Goal: Information Seeking & Learning: Check status

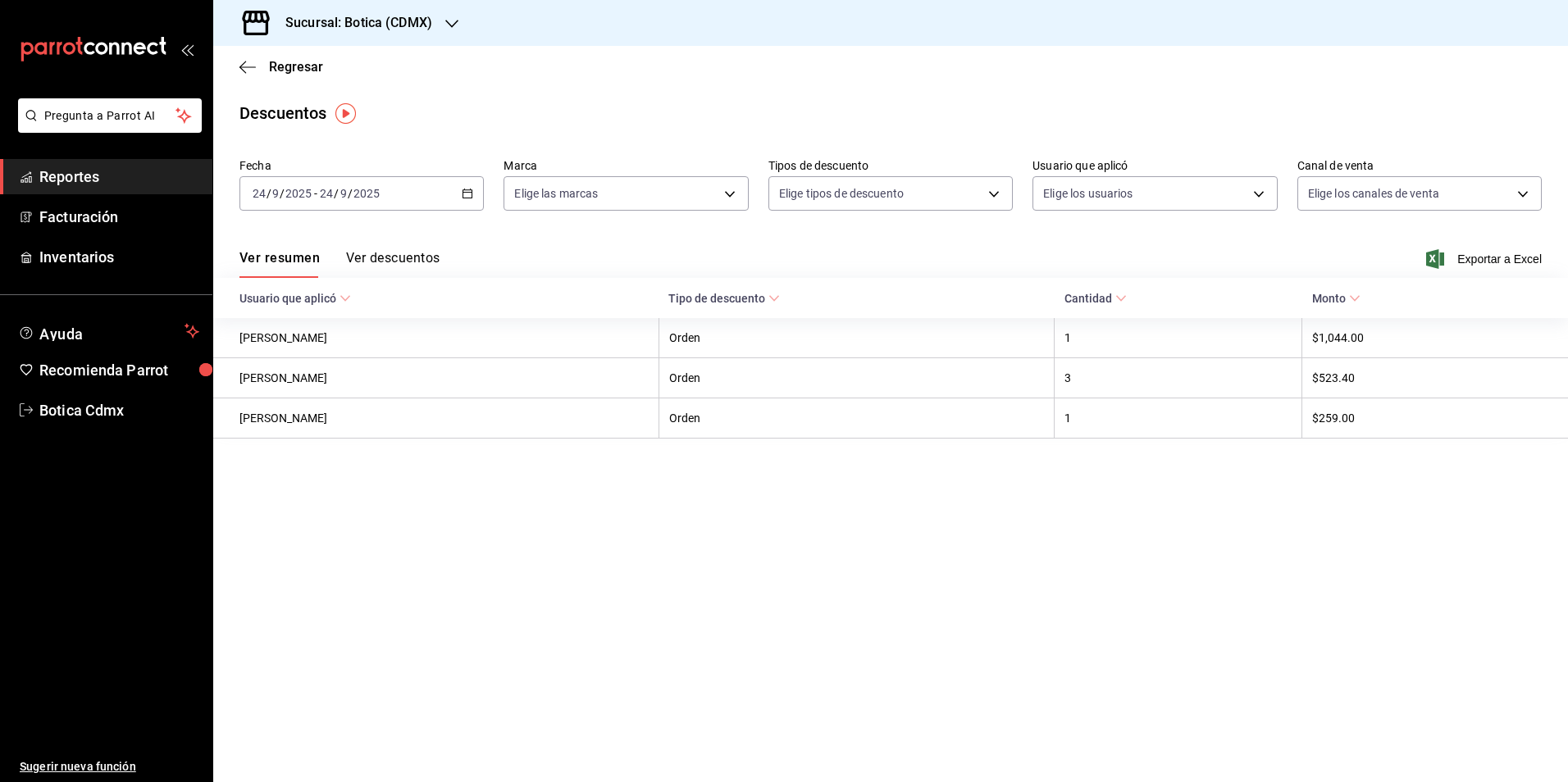
click at [77, 183] on span "Reportes" at bounding box center [119, 176] width 160 height 22
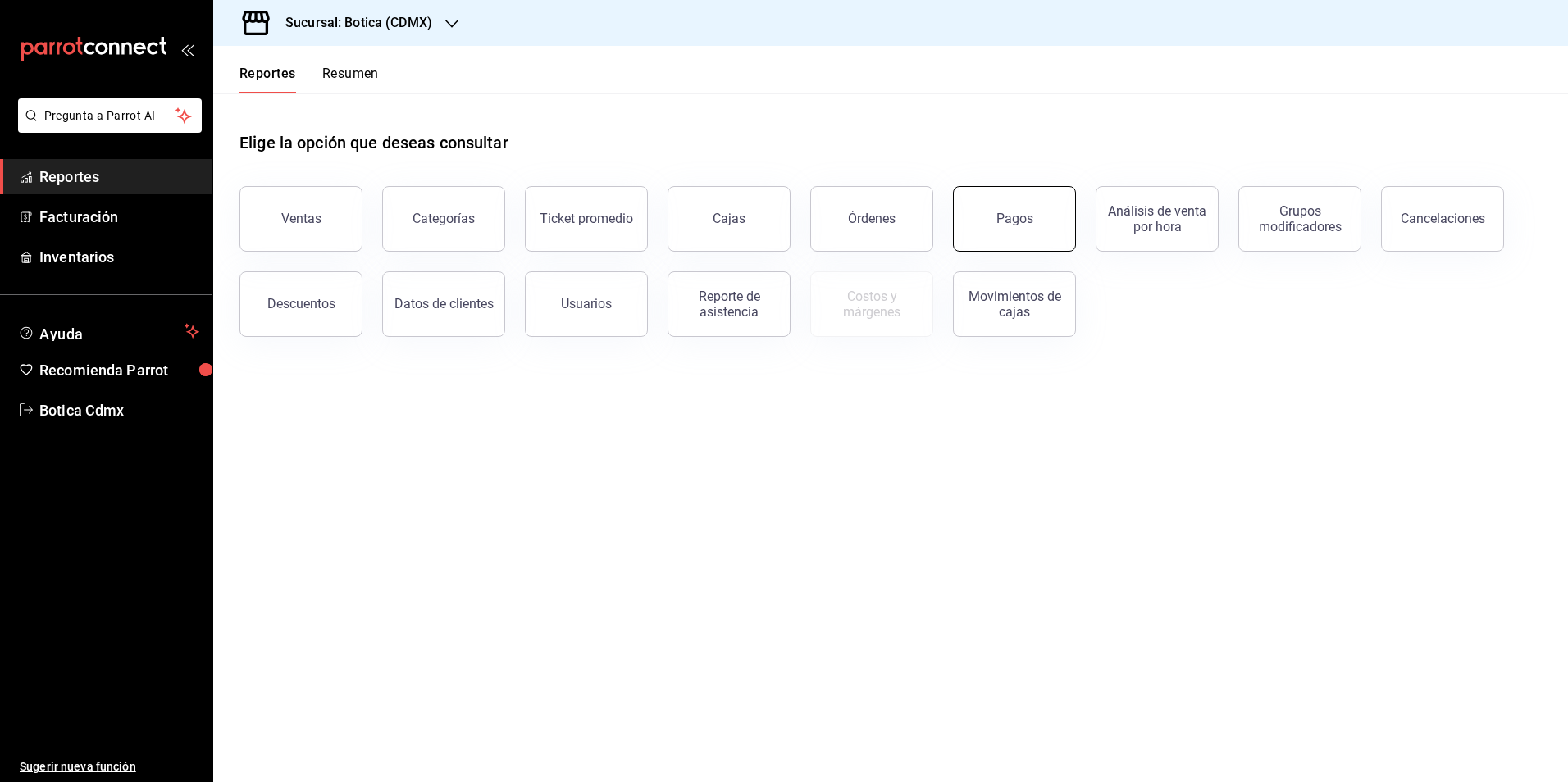
click at [999, 211] on button "Pagos" at bounding box center [1014, 219] width 123 height 65
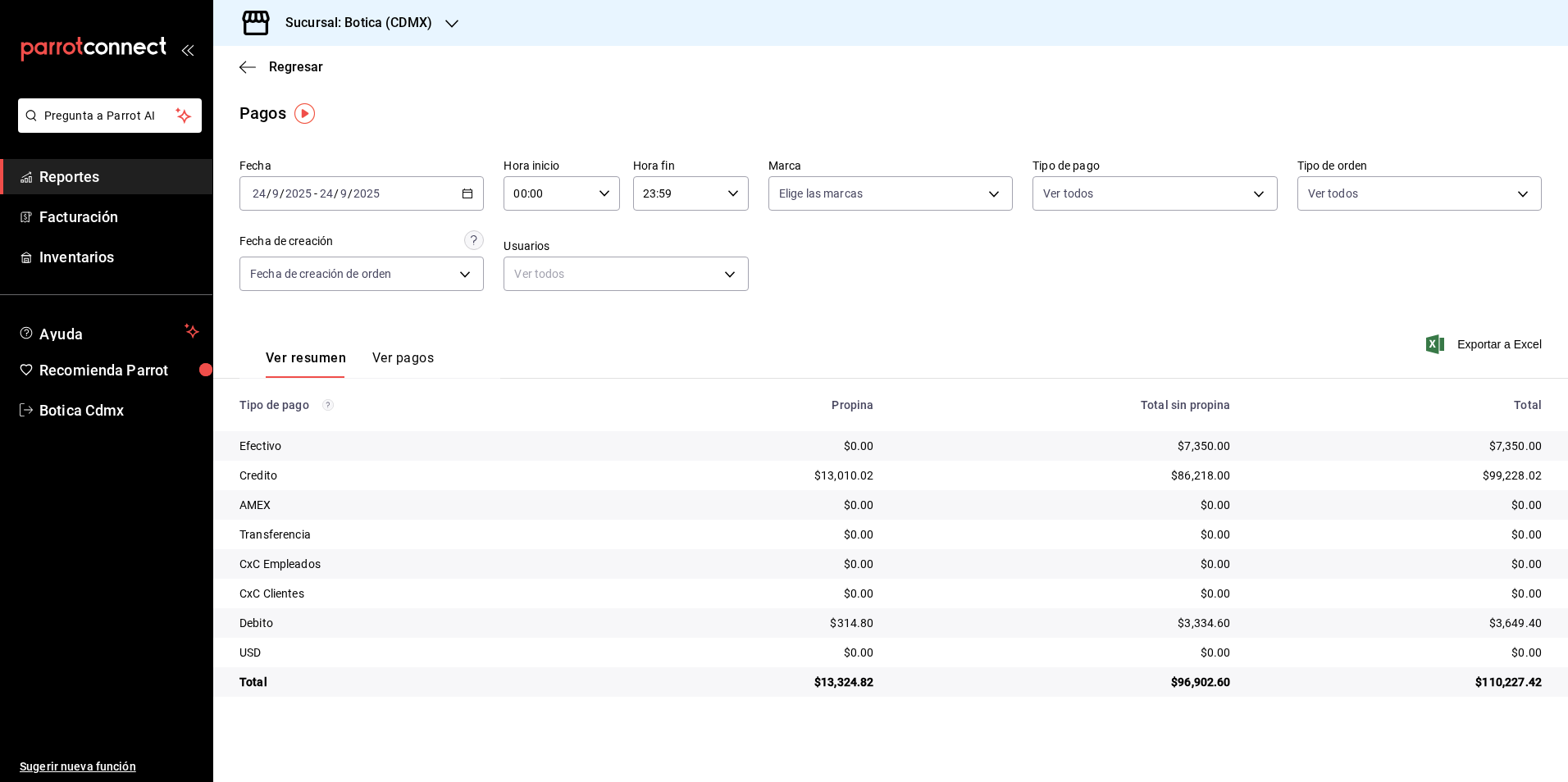
click at [849, 335] on div "Ver resumen Ver pagos Exportar a Excel" at bounding box center [891, 354] width 1355 height 87
click at [100, 177] on span "Reportes" at bounding box center [119, 176] width 160 height 22
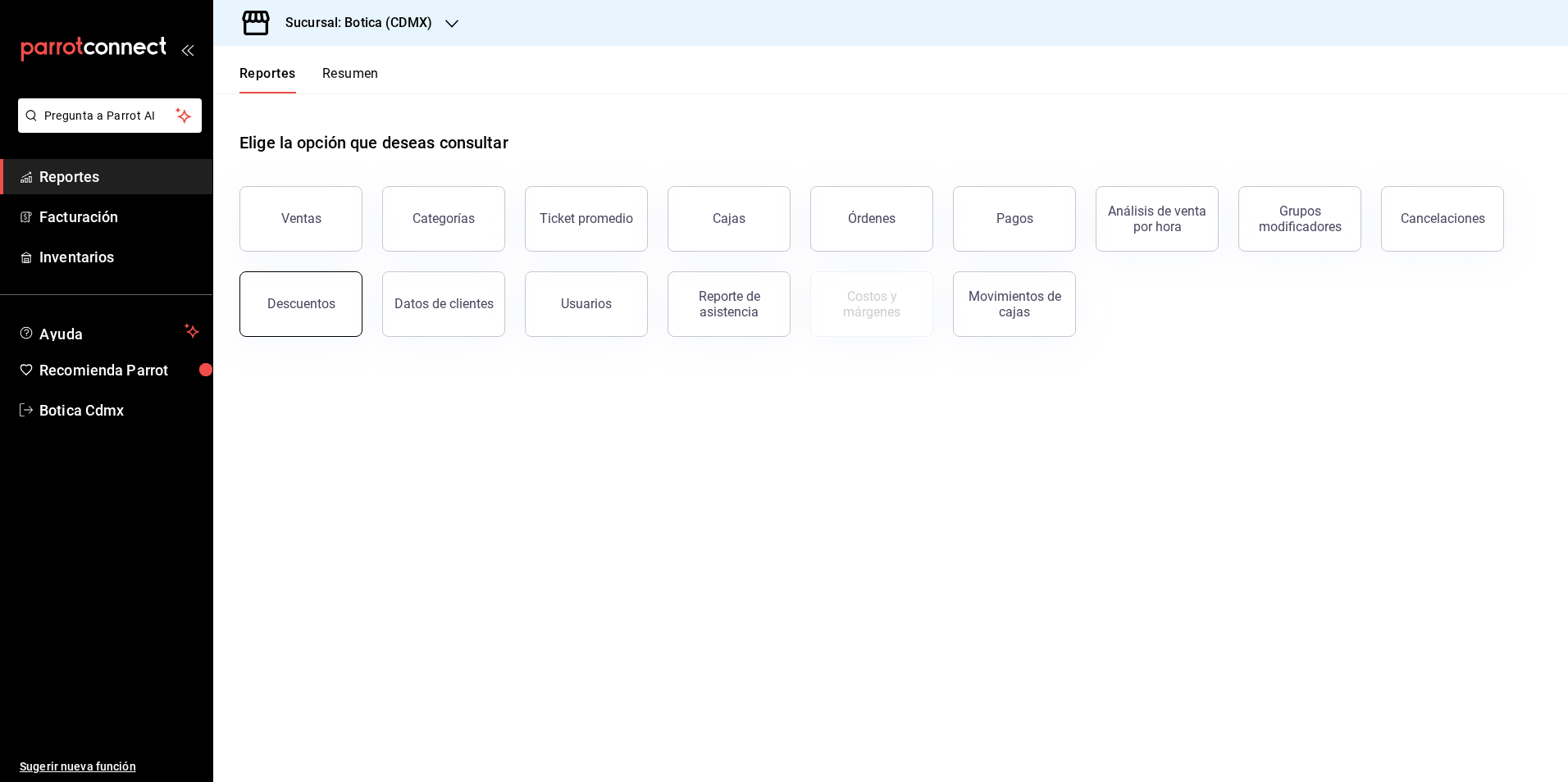
click at [317, 303] on div "Descuentos" at bounding box center [301, 303] width 68 height 15
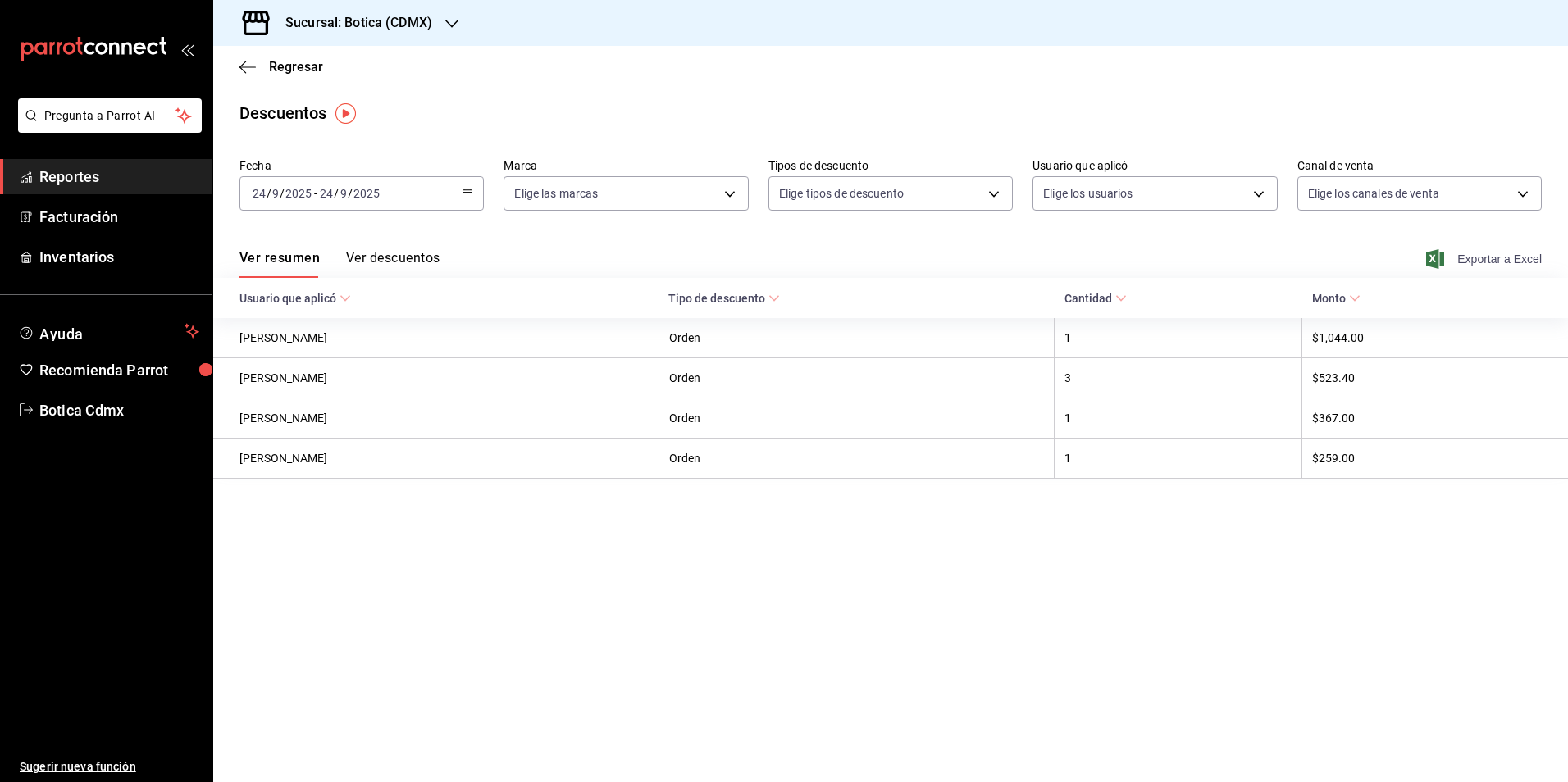
click at [1481, 252] on span "Exportar a Excel" at bounding box center [1486, 259] width 113 height 20
click at [84, 182] on span "Reportes" at bounding box center [119, 176] width 160 height 22
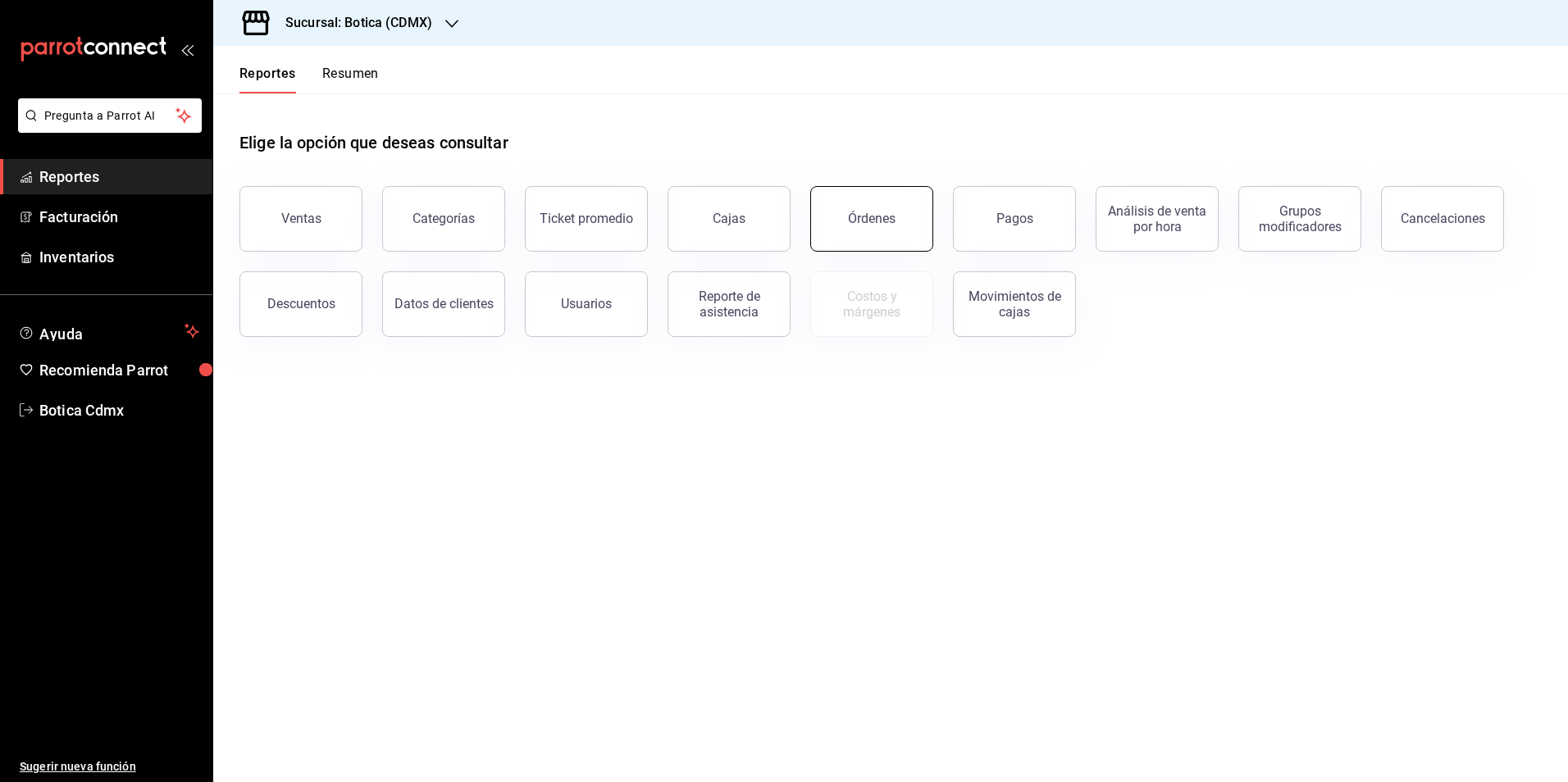
click at [876, 232] on button "Órdenes" at bounding box center [871, 219] width 123 height 65
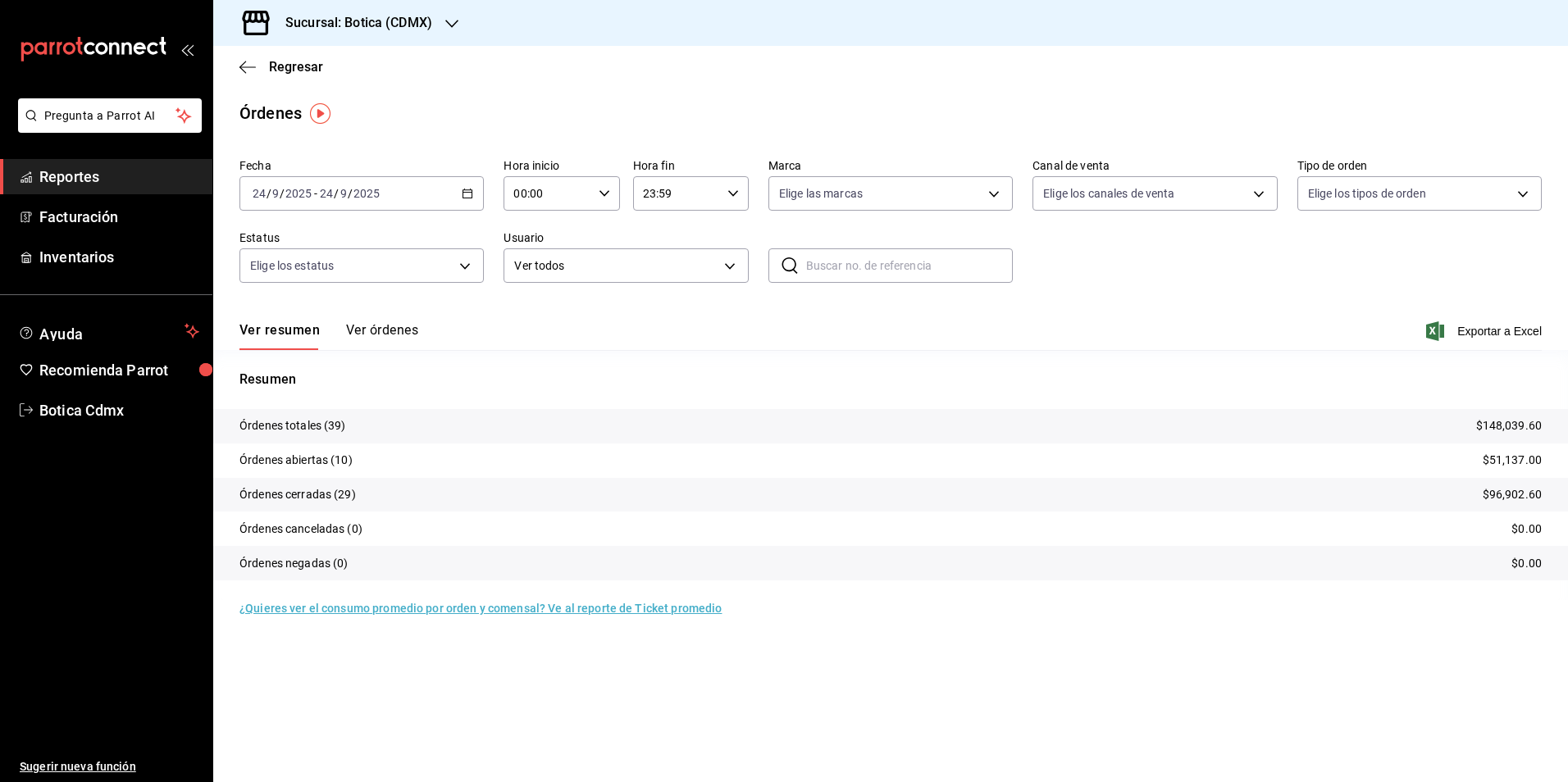
drag, startPoint x: 89, startPoint y: 162, endPoint x: 207, endPoint y: 162, distance: 118.0
click at [89, 162] on link "Reportes" at bounding box center [106, 176] width 213 height 35
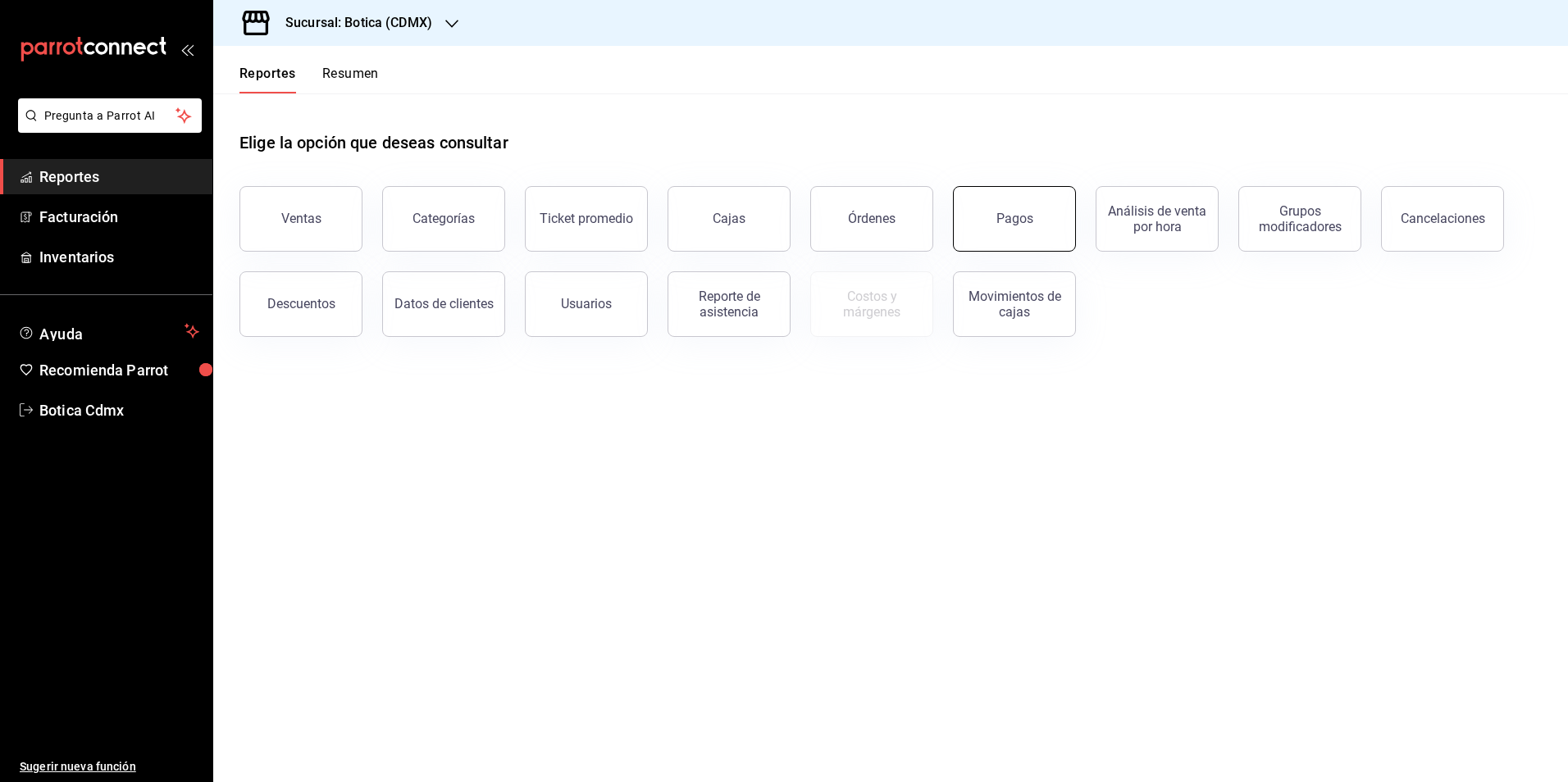
click at [1026, 232] on button "Pagos" at bounding box center [1014, 219] width 123 height 65
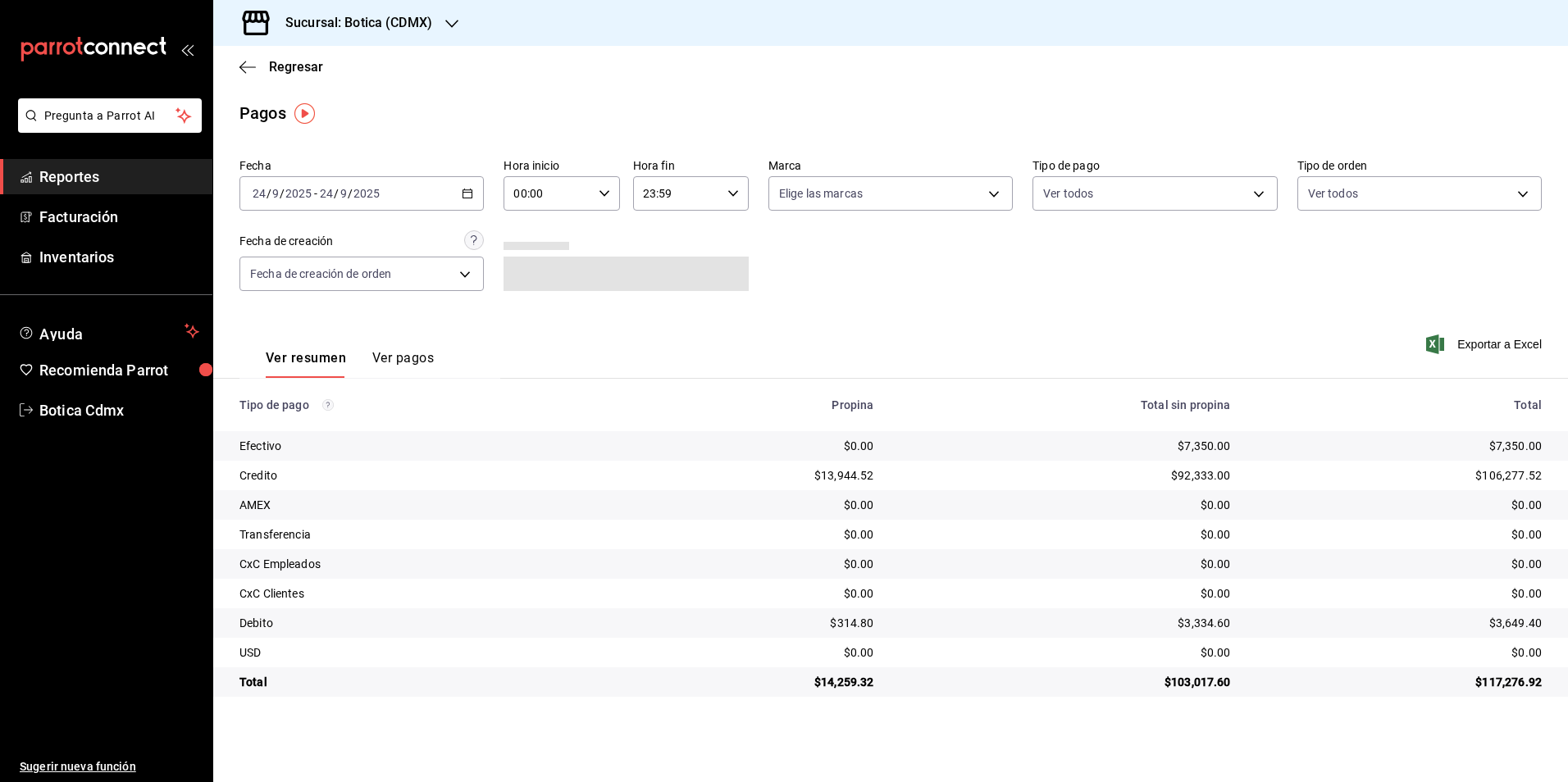
click at [602, 191] on icon "button" at bounding box center [604, 193] width 12 height 12
click at [539, 306] on button "02" at bounding box center [532, 314] width 52 height 33
type input "02:00"
click at [1262, 190] on div at bounding box center [784, 391] width 1568 height 782
click at [1244, 191] on body "Pregunta a Parrot AI Reportes Facturación Inventarios Ayuda Recomienda Parrot B…" at bounding box center [784, 391] width 1568 height 782
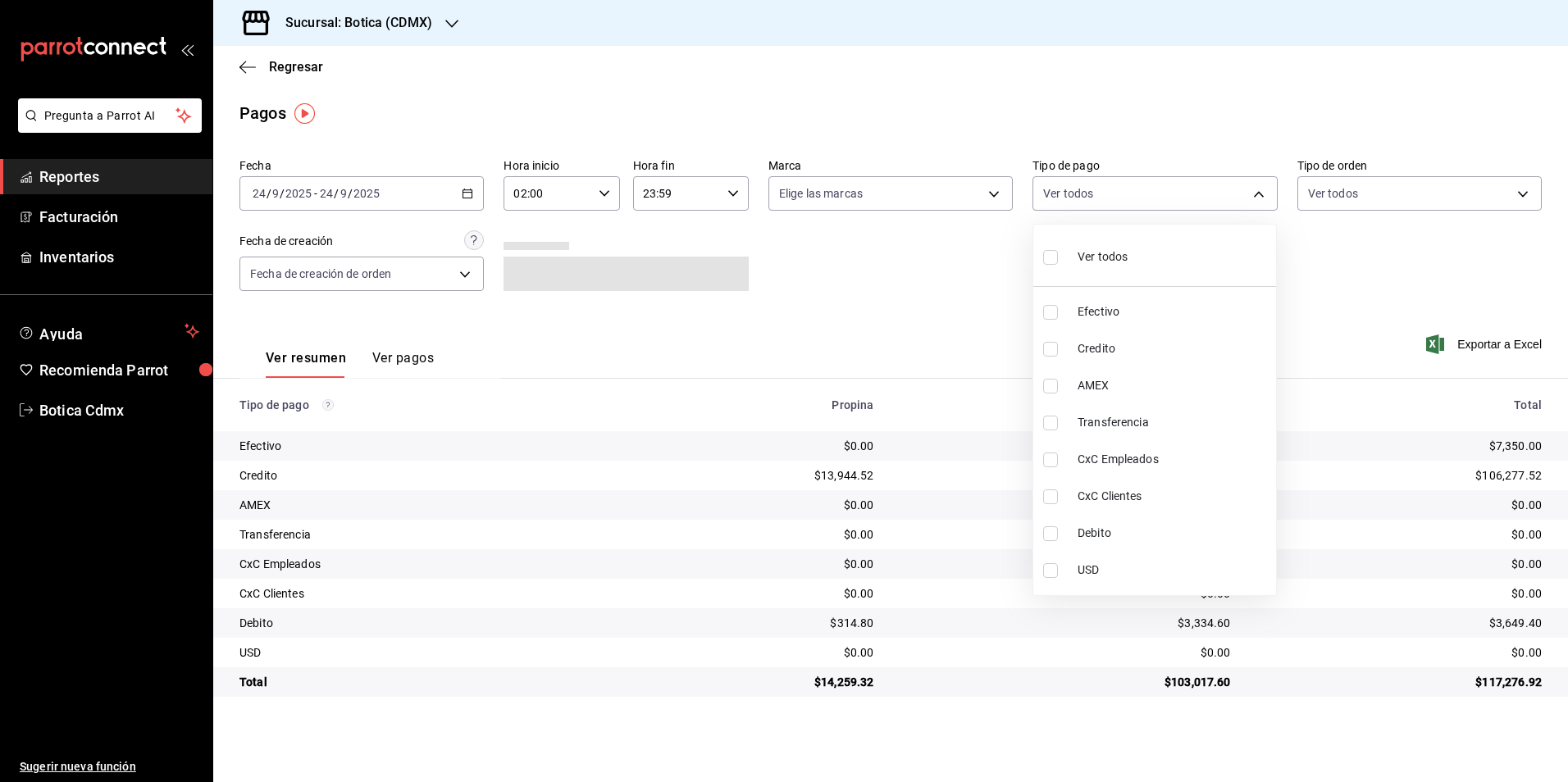
click at [1092, 351] on span "Credito" at bounding box center [1173, 349] width 192 height 17
type input "b4da851e-66ec-43b1-8a0b-e545688a4eb6"
checkbox input "true"
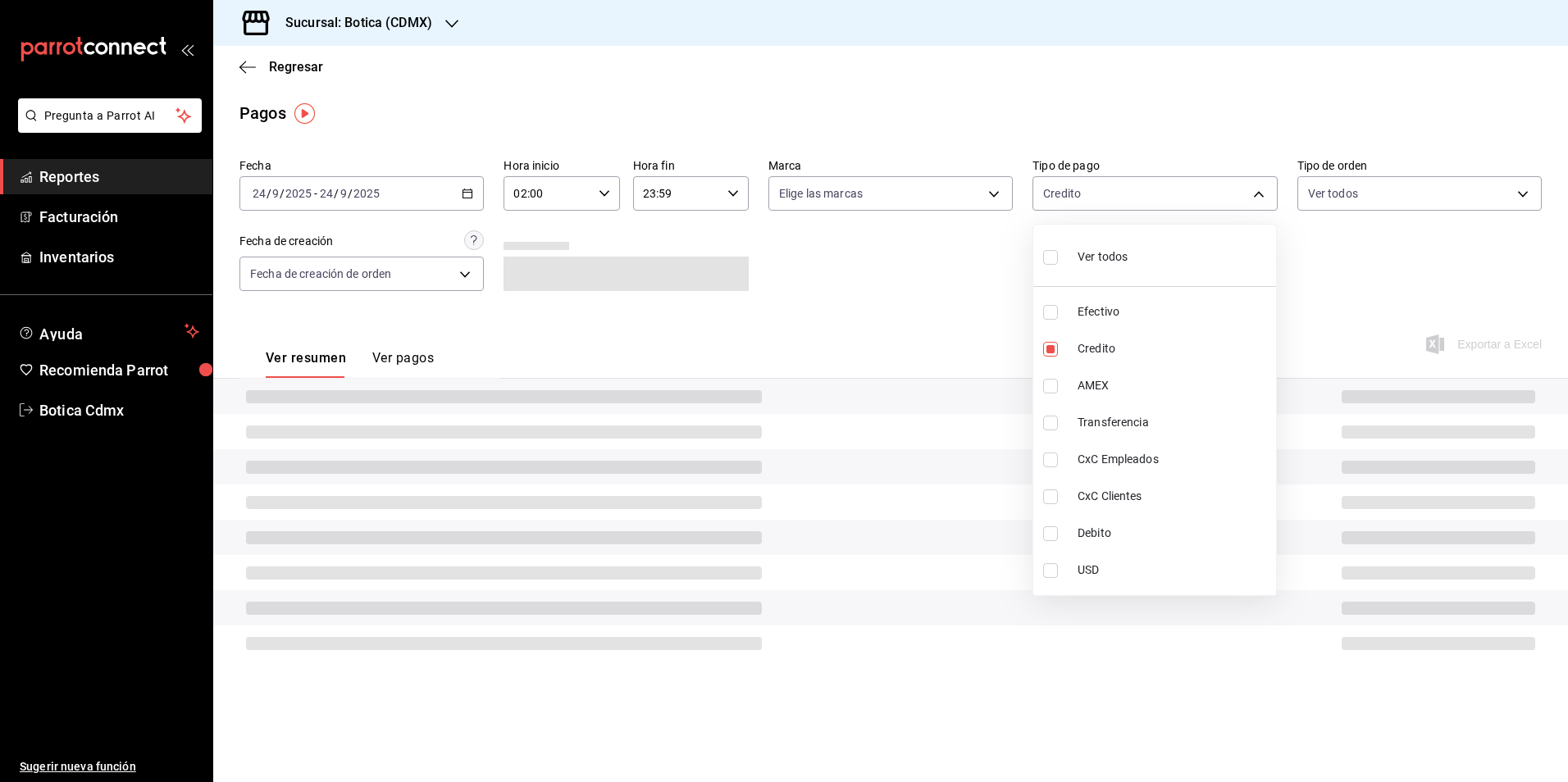
click at [1067, 535] on li "Debito" at bounding box center [1155, 533] width 243 height 37
type input "b4da851e-66ec-43b1-8a0b-e545688a4eb6,11579032-5cf0-46af-9956-e0058136143e"
checkbox input "true"
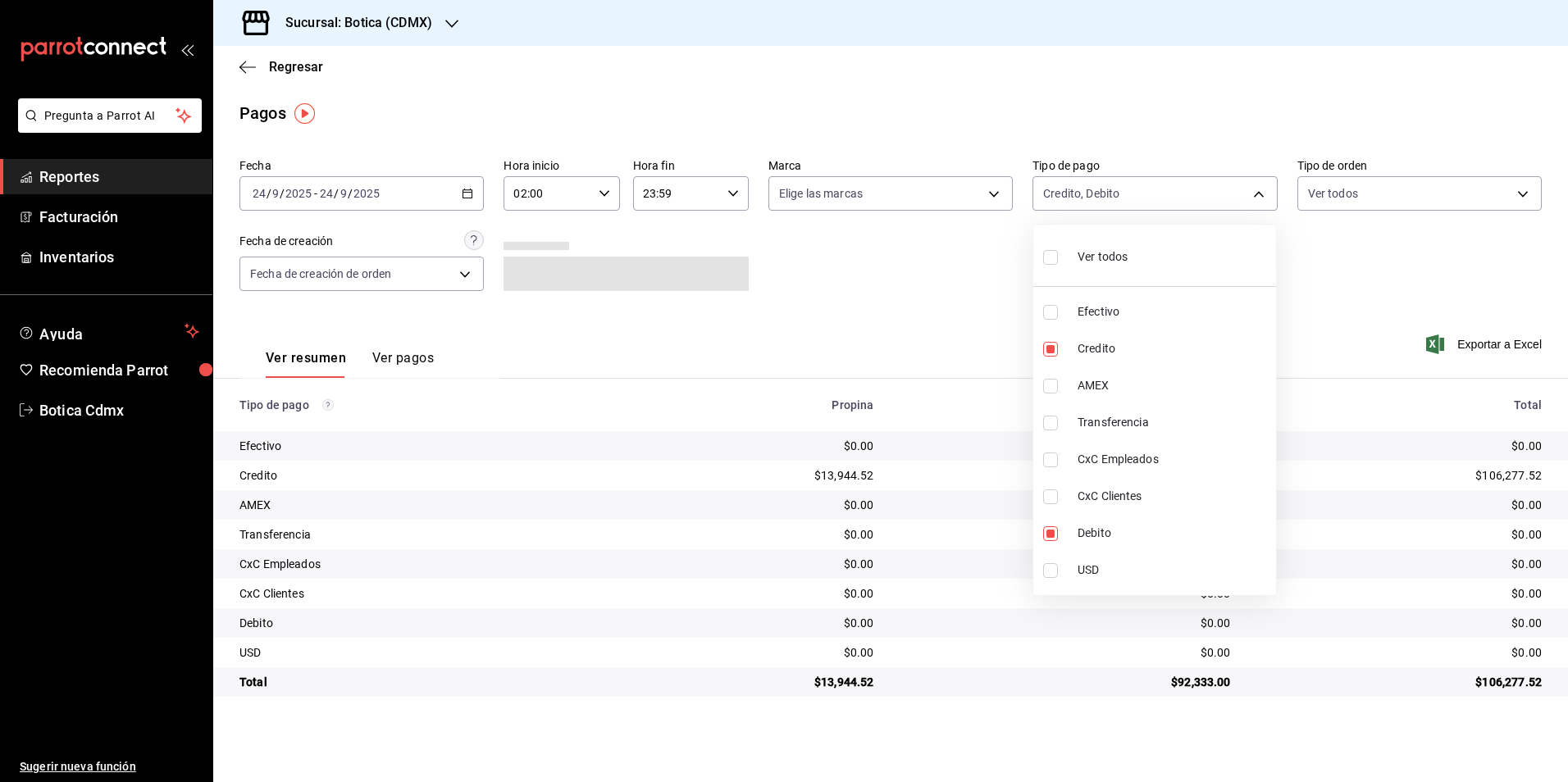
click at [940, 312] on div at bounding box center [784, 391] width 1568 height 782
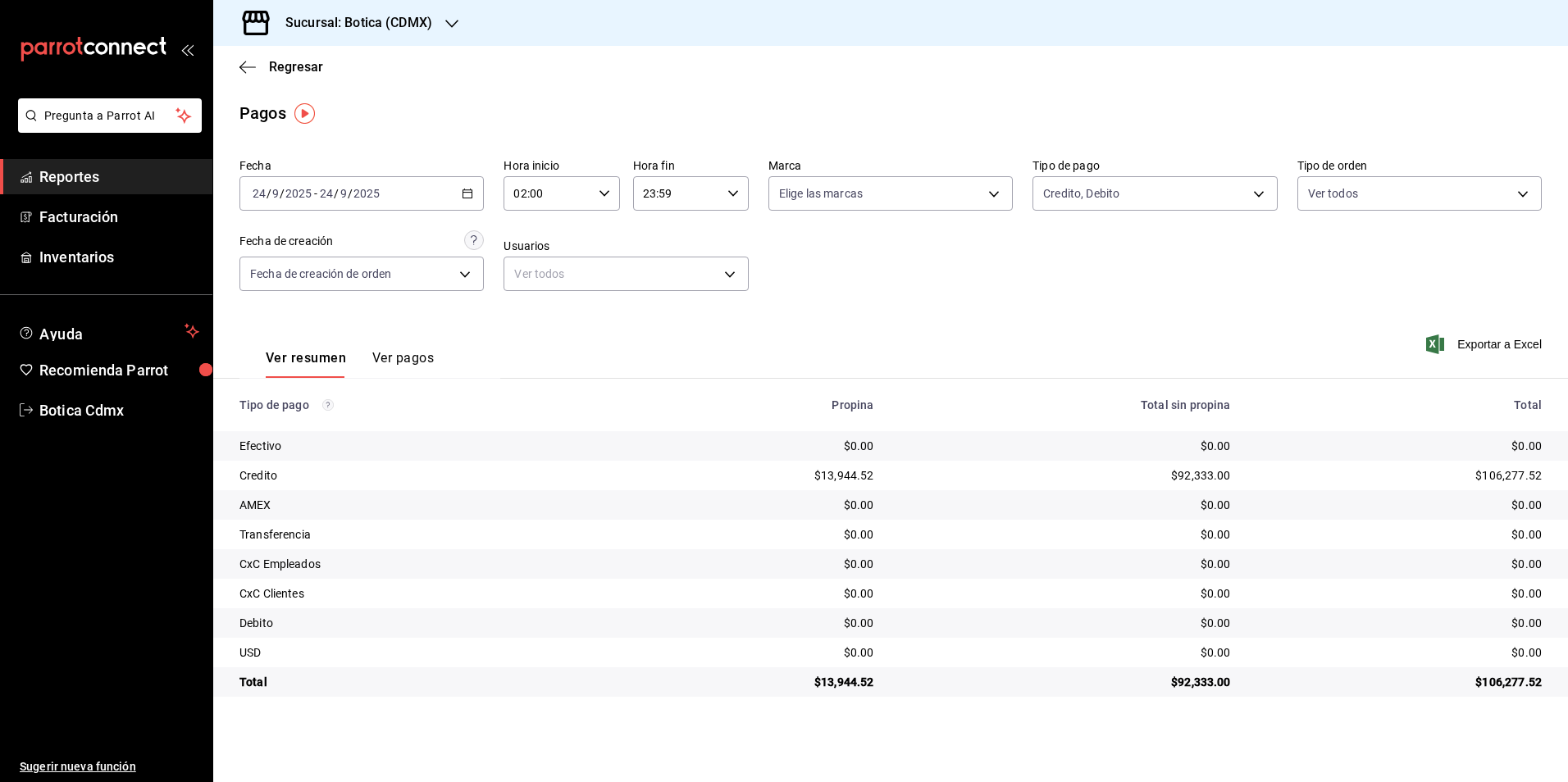
click at [610, 190] on icon "button" at bounding box center [604, 193] width 12 height 12
click at [533, 273] on span "03" at bounding box center [532, 274] width 32 height 13
type input "03:00"
click at [810, 274] on div at bounding box center [784, 391] width 1568 height 782
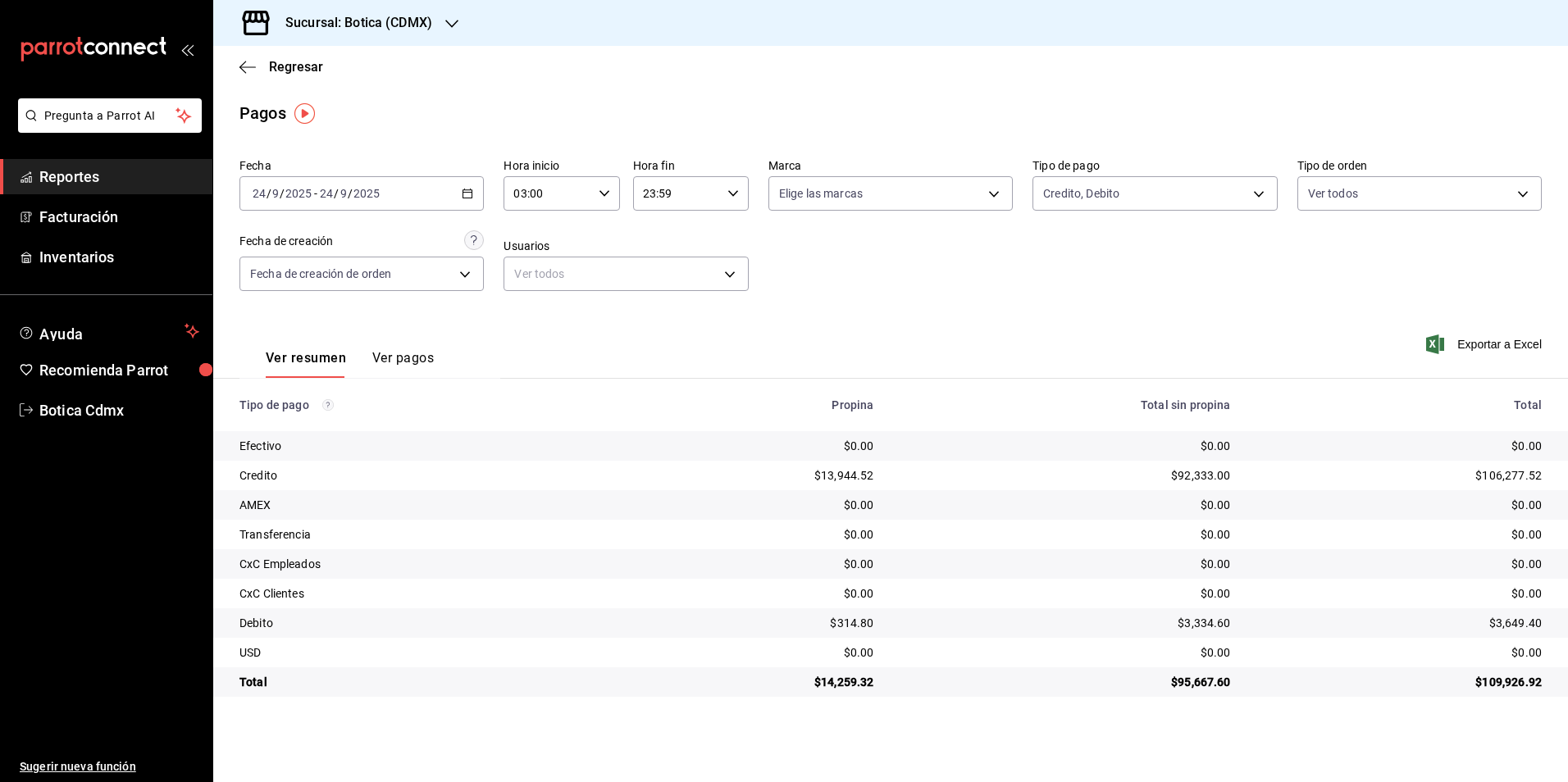
click at [116, 164] on link "Reportes" at bounding box center [106, 176] width 213 height 35
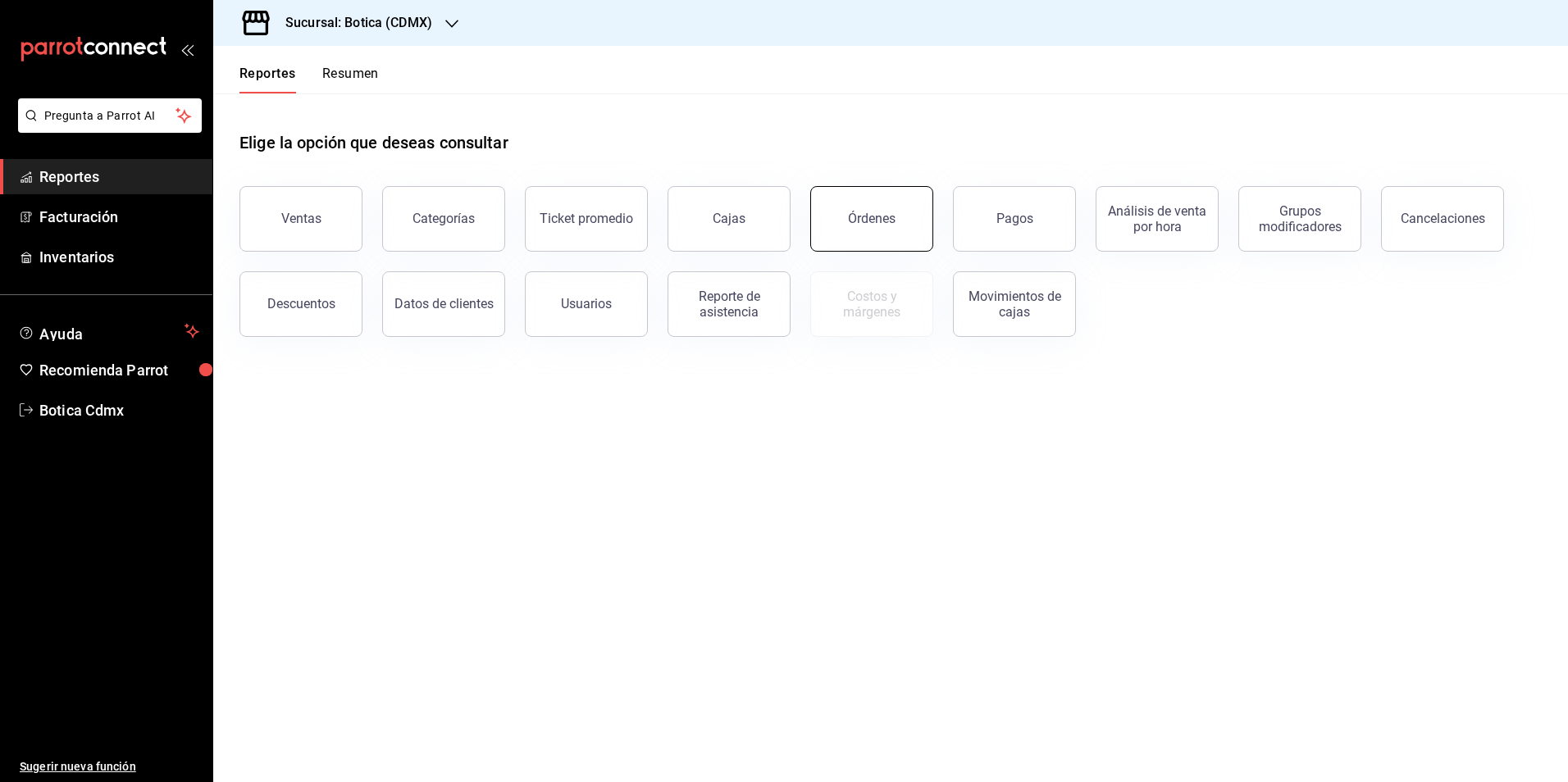
click at [867, 212] on div "Órdenes" at bounding box center [872, 218] width 47 height 15
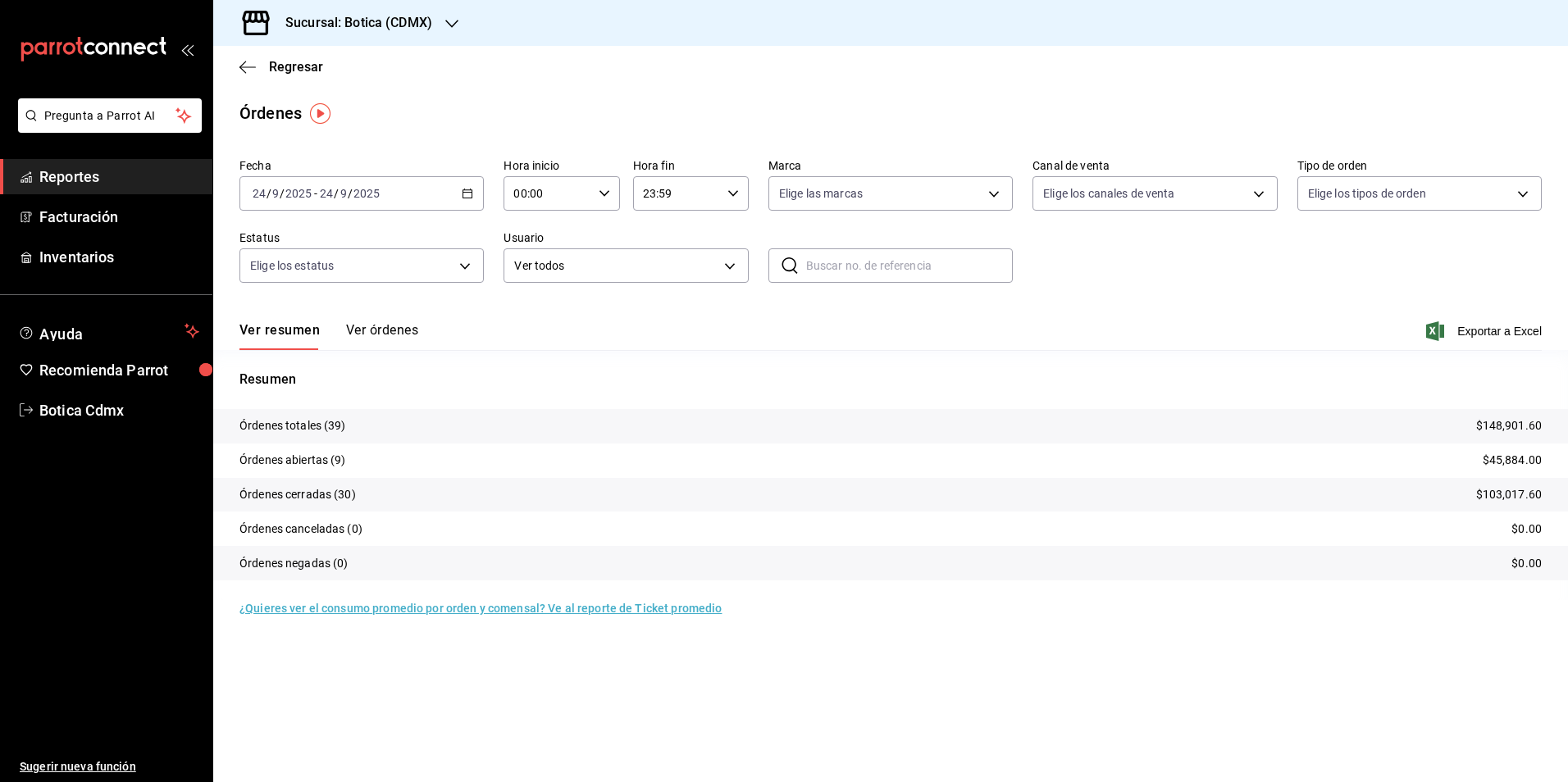
click at [600, 190] on icon "button" at bounding box center [604, 193] width 12 height 12
click at [545, 318] on span "02" at bounding box center [532, 314] width 32 height 13
type input "02:00"
click at [1160, 297] on div at bounding box center [784, 391] width 1568 height 782
click at [81, 182] on span "Reportes" at bounding box center [119, 176] width 160 height 22
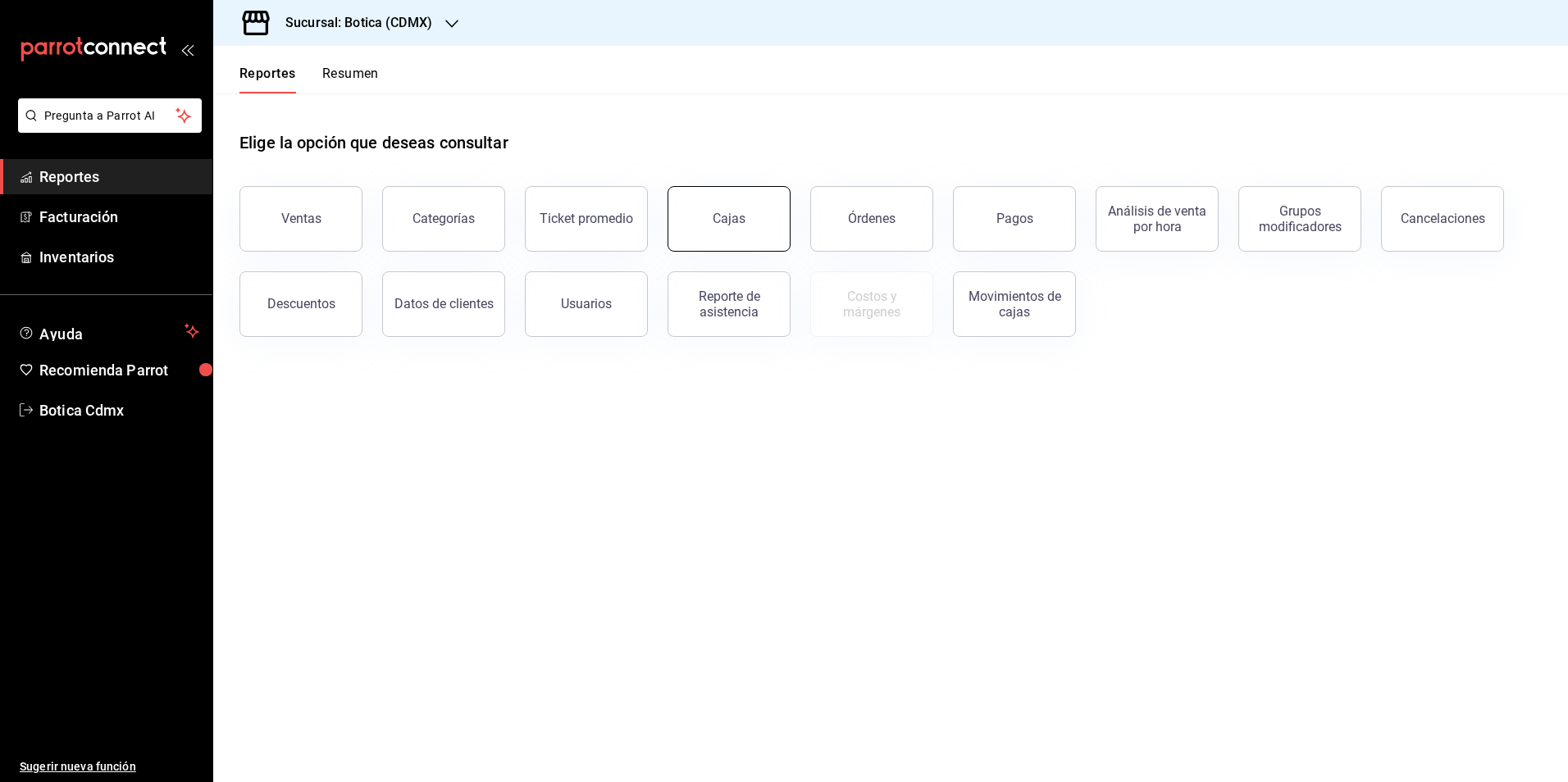
click at [704, 221] on link "Cajas" at bounding box center [729, 219] width 123 height 65
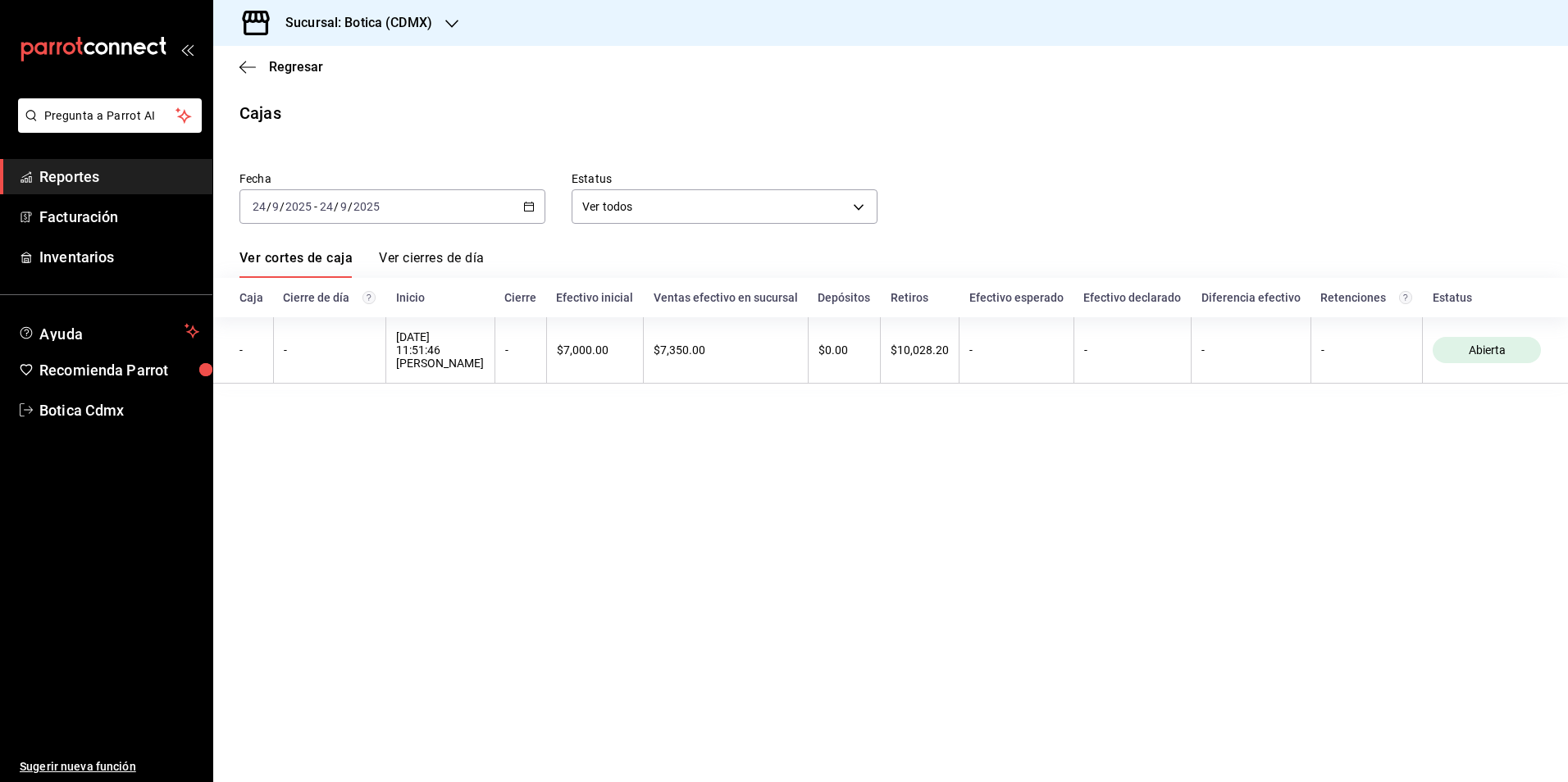
click at [80, 167] on span "Reportes" at bounding box center [119, 176] width 160 height 22
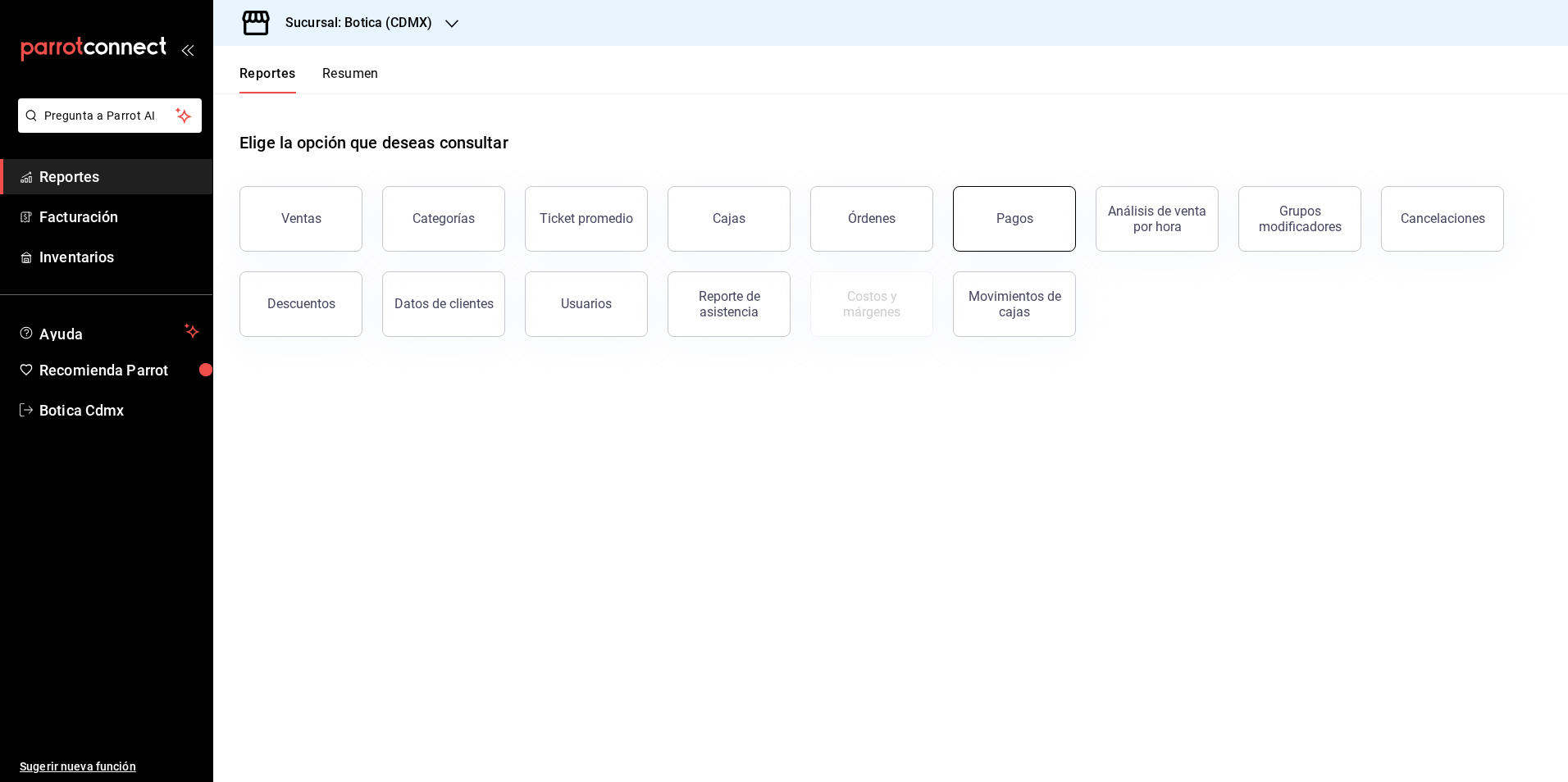
click at [1014, 213] on div "Pagos" at bounding box center [1015, 218] width 37 height 15
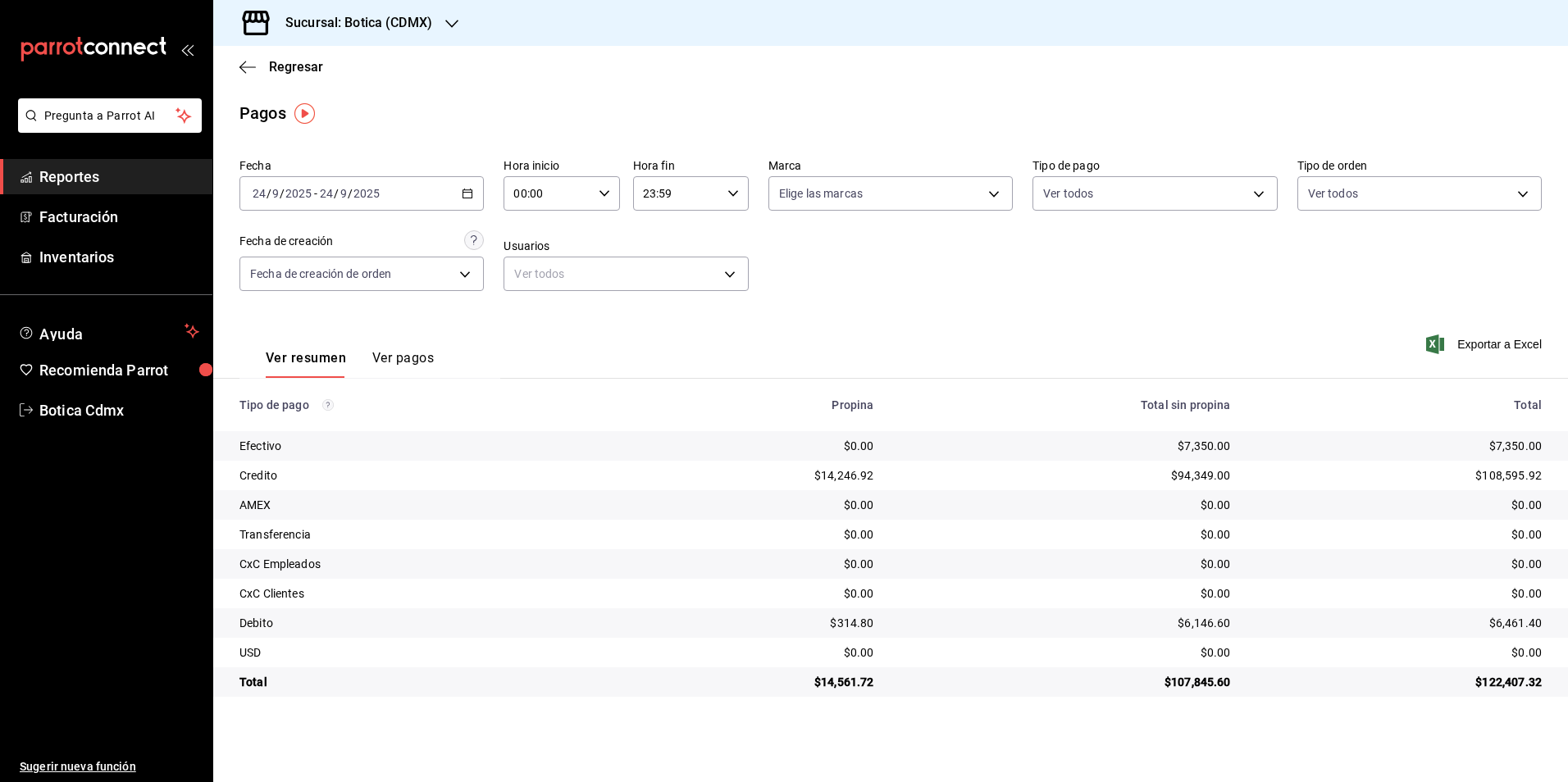
click at [51, 164] on link "Reportes" at bounding box center [106, 176] width 213 height 35
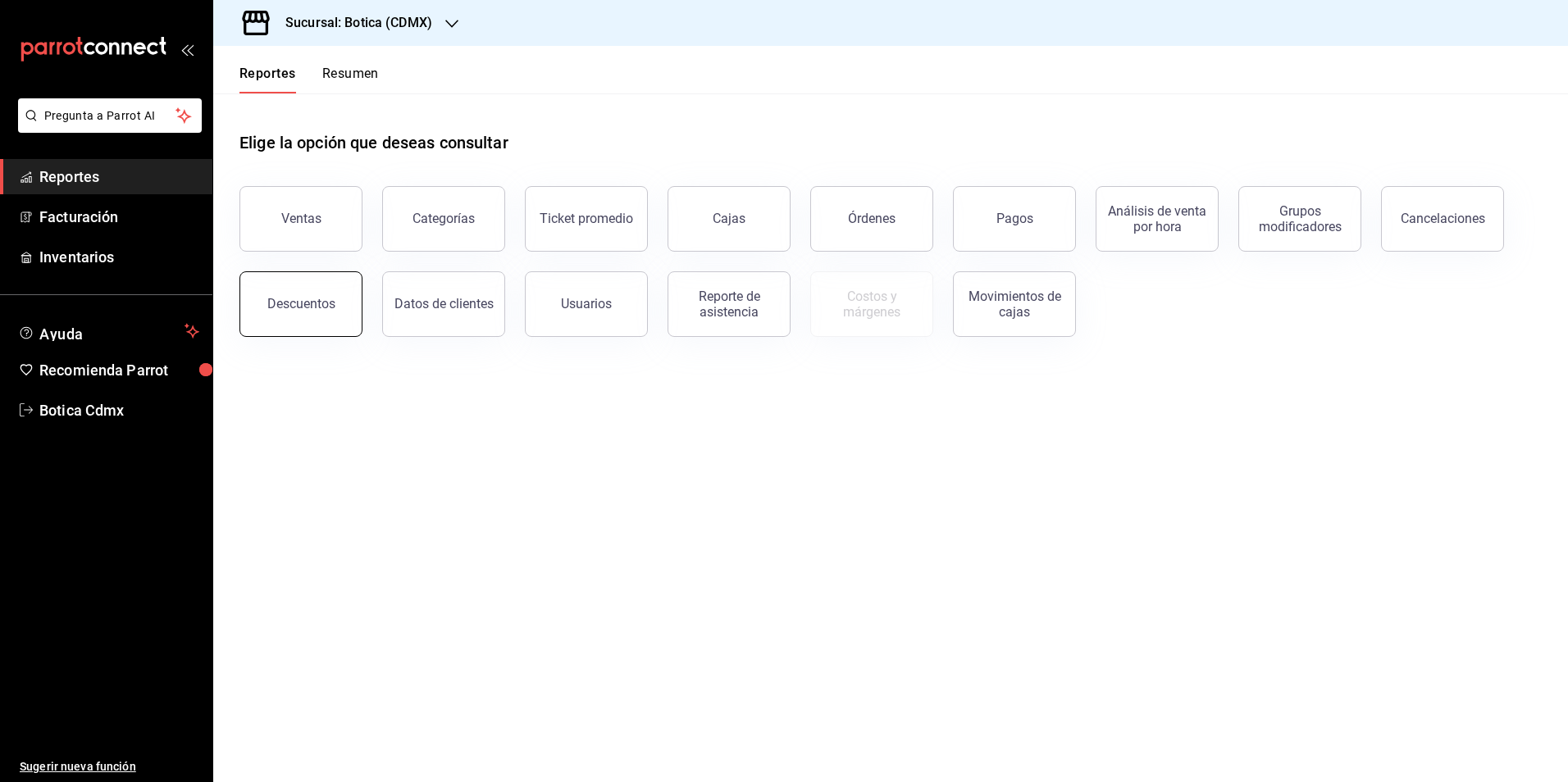
click at [277, 295] on button "Descuentos" at bounding box center [301, 304] width 123 height 65
